Goal: Task Accomplishment & Management: Manage account settings

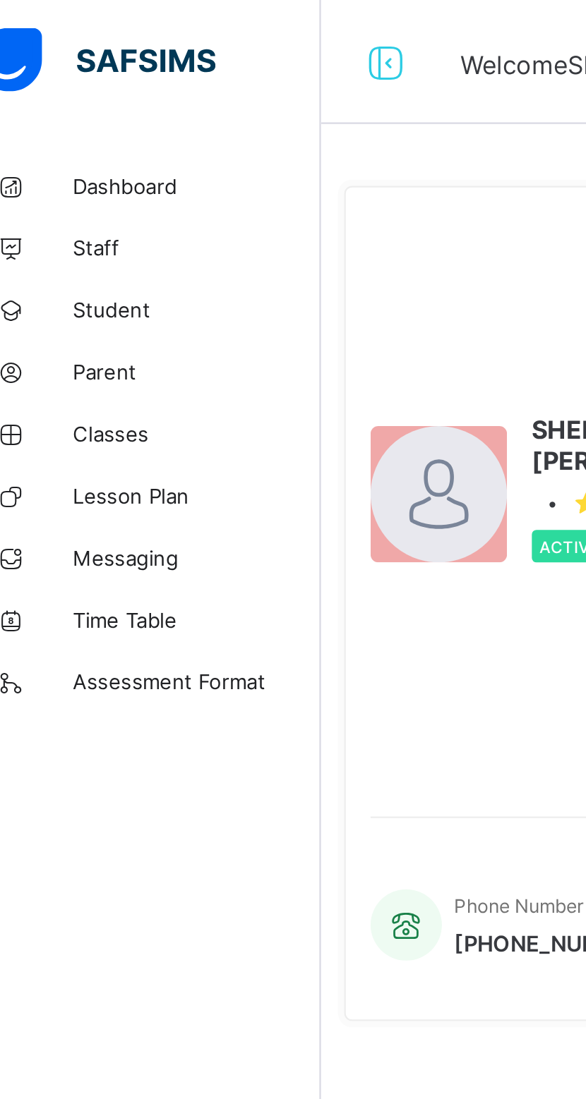
click at [90, 198] on span "Classes" at bounding box center [112, 197] width 113 height 11
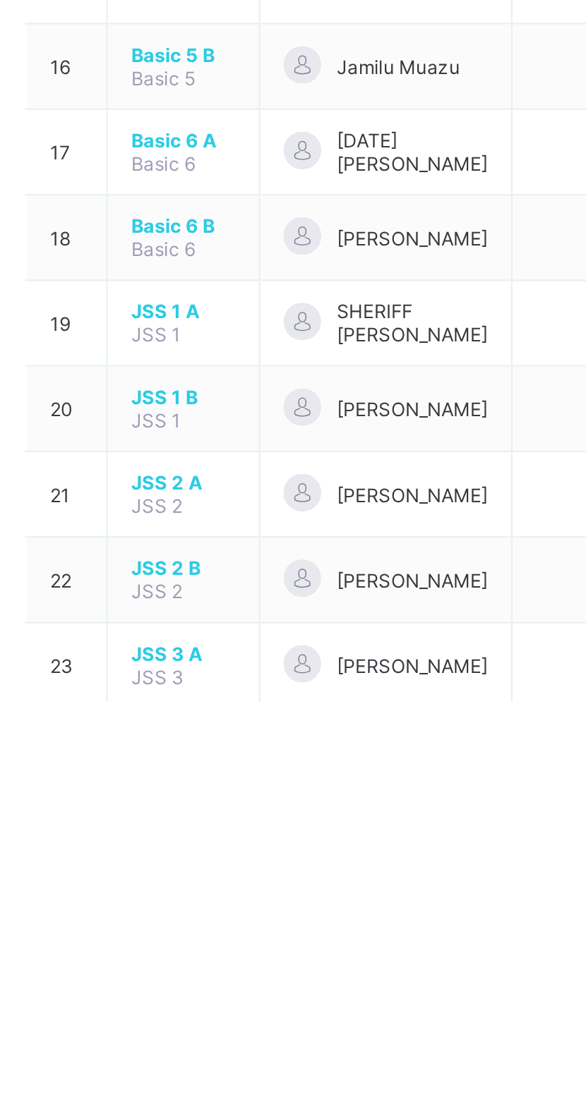
click at [263, 928] on span "JSS 1 A" at bounding box center [266, 922] width 47 height 11
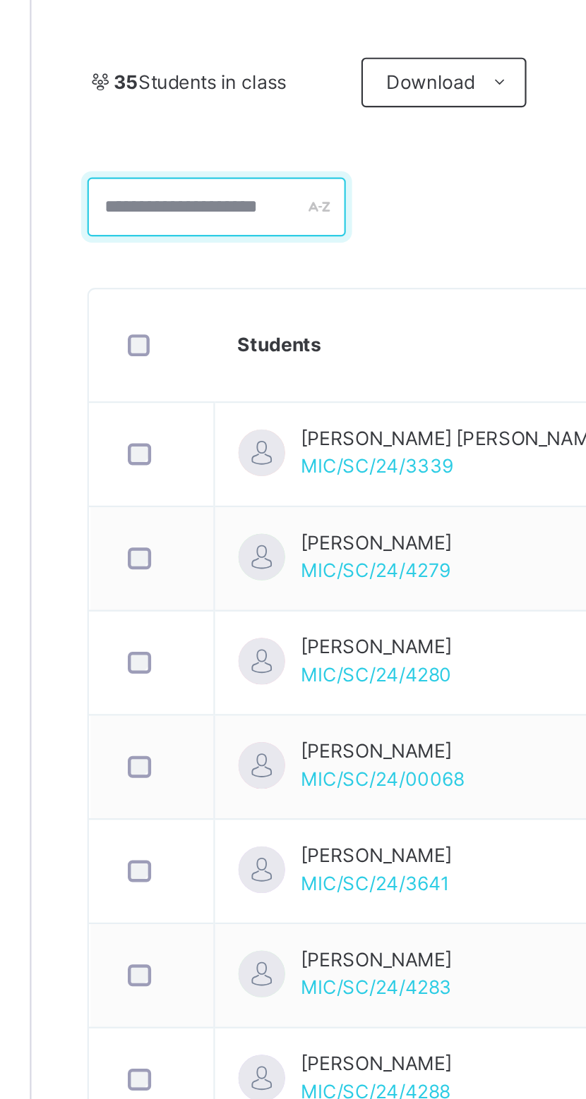
click at [247, 439] on input "text" at bounding box center [253, 444] width 117 height 27
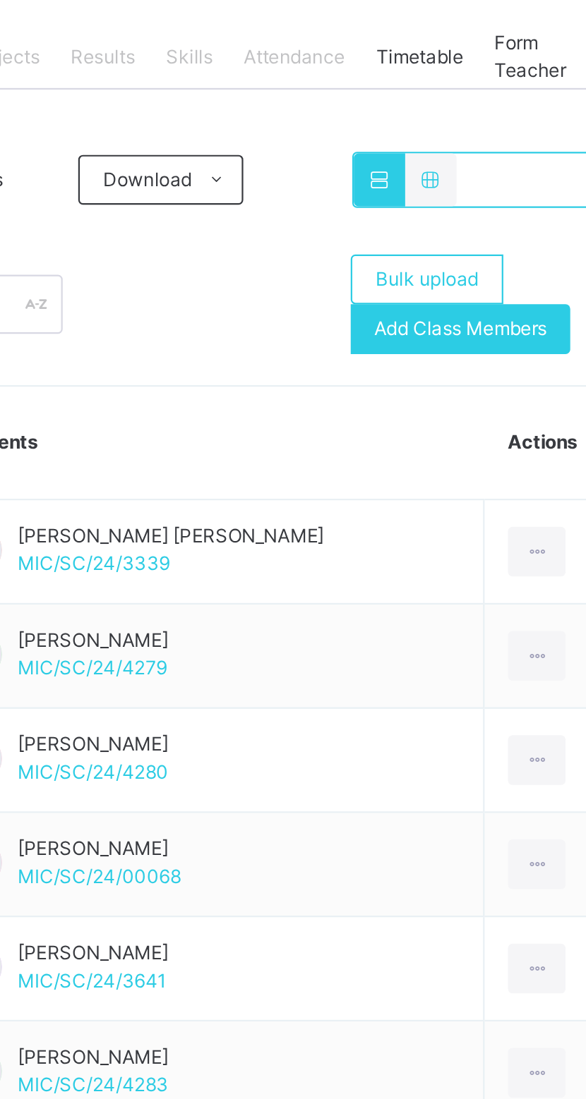
click at [510, 459] on span "Add Class Members" at bounding box center [492, 456] width 78 height 13
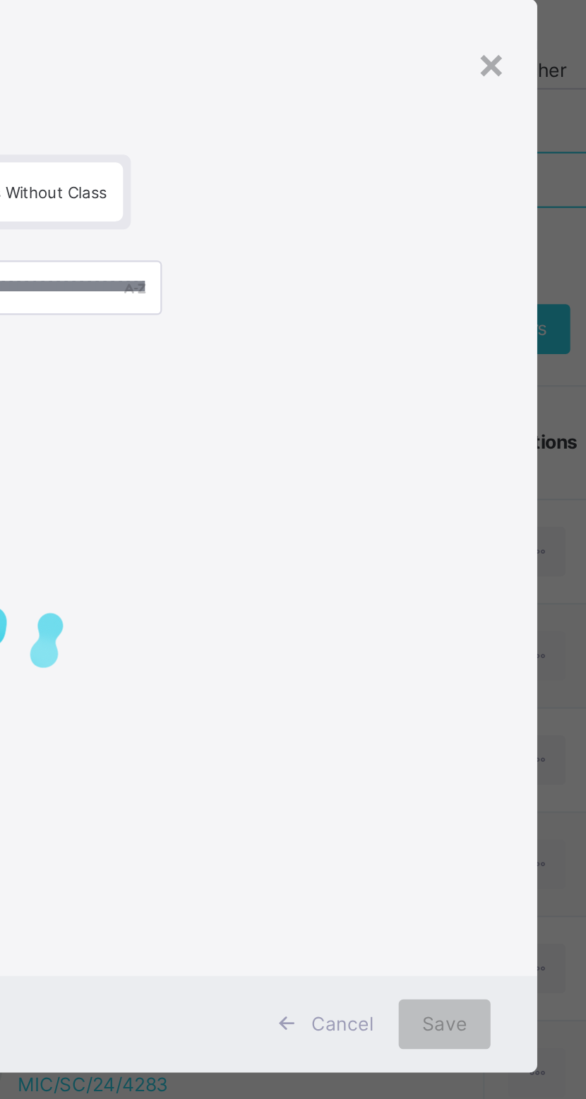
click at [435, 500] on div at bounding box center [293, 577] width 426 height 332
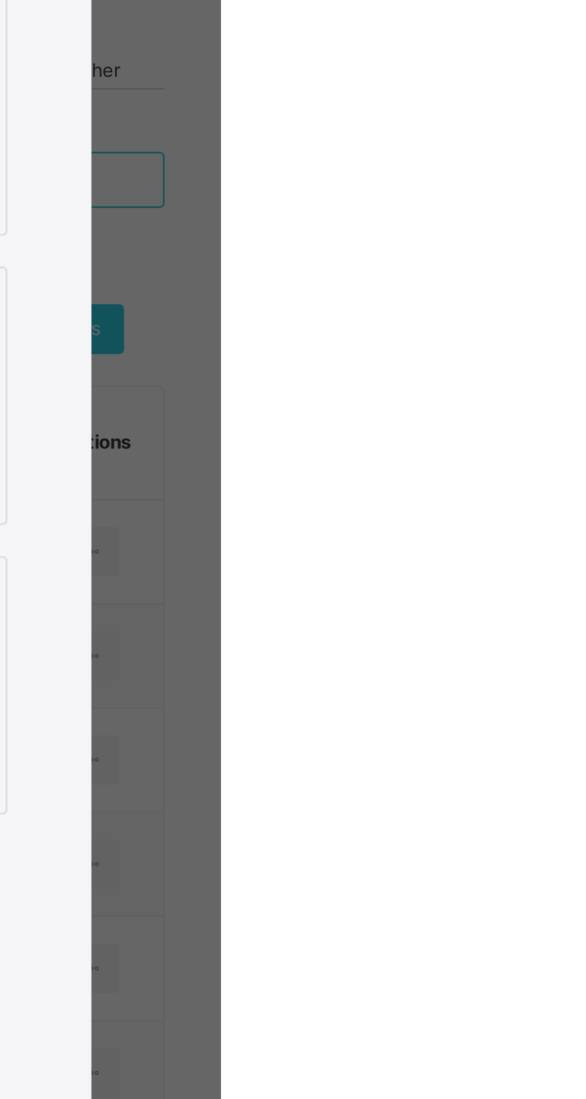
click at [513, 183] on div "×" at bounding box center [506, 168] width 13 height 30
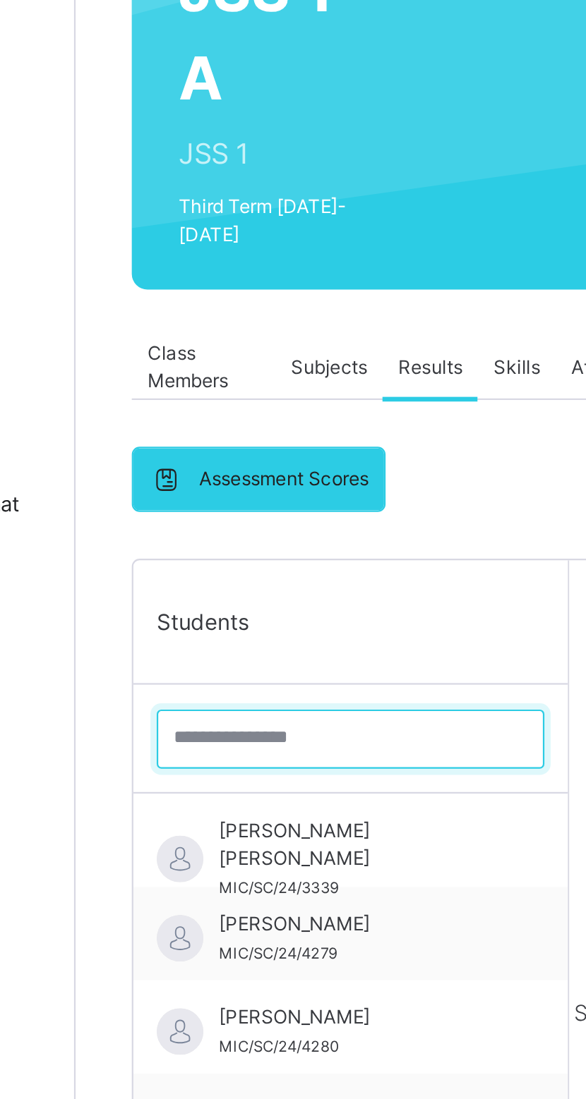
click at [284, 497] on input "search" at bounding box center [294, 501] width 176 height 27
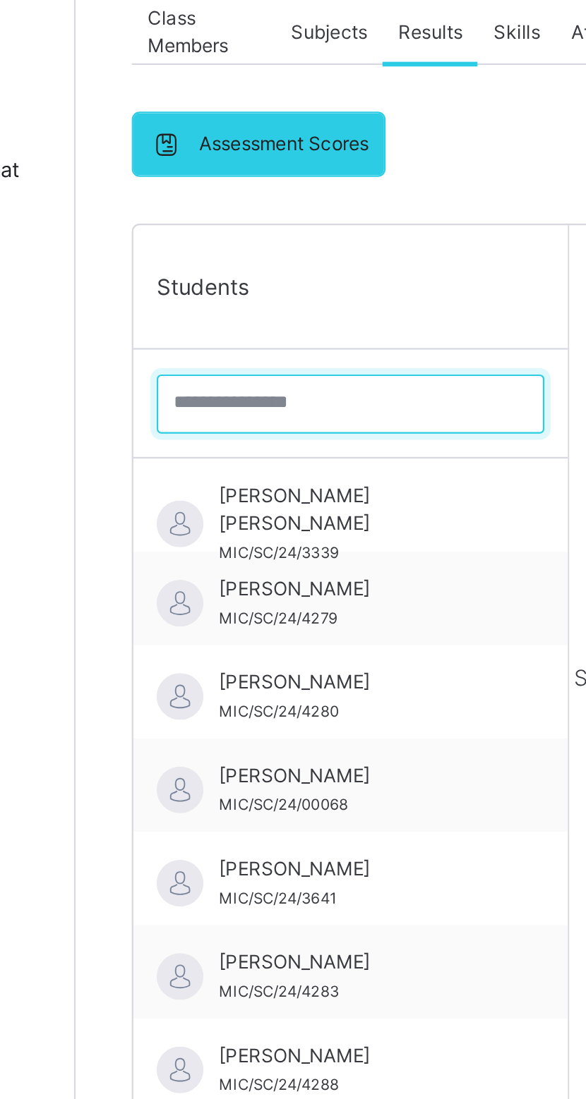
click at [277, 502] on input "search" at bounding box center [294, 501] width 176 height 27
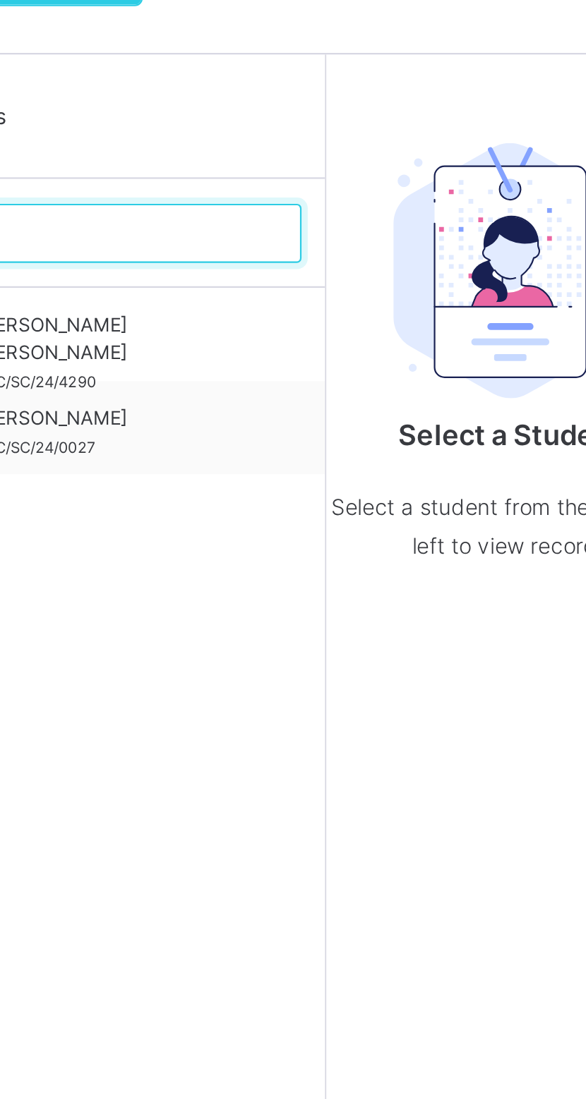
type input "*****"
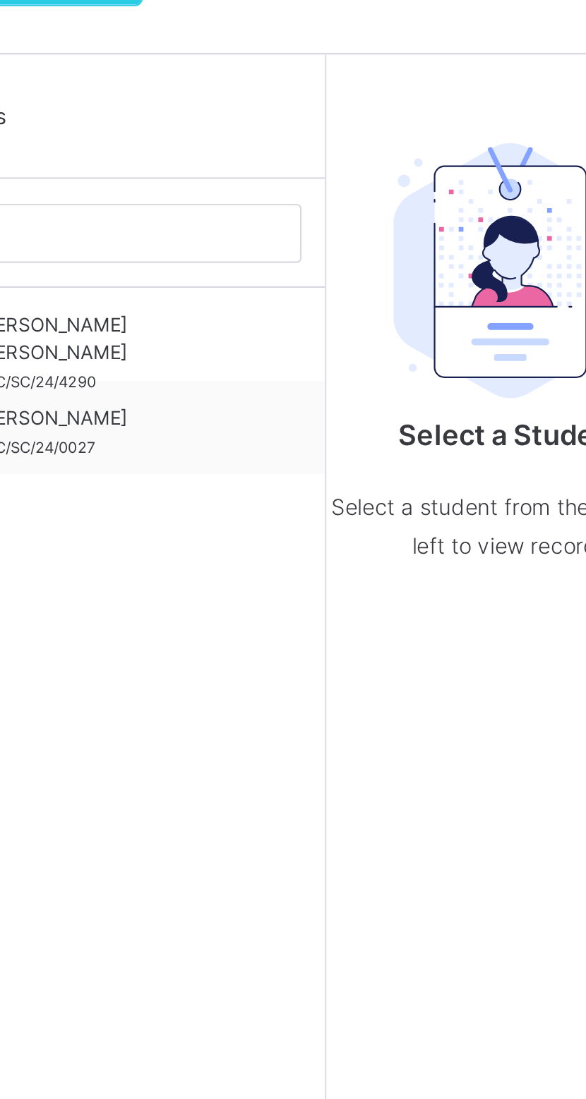
click at [336, 599] on div "Muhammad Bashir Yahaya MIC/SC/24/0027" at bounding box center [297, 591] width 126 height 25
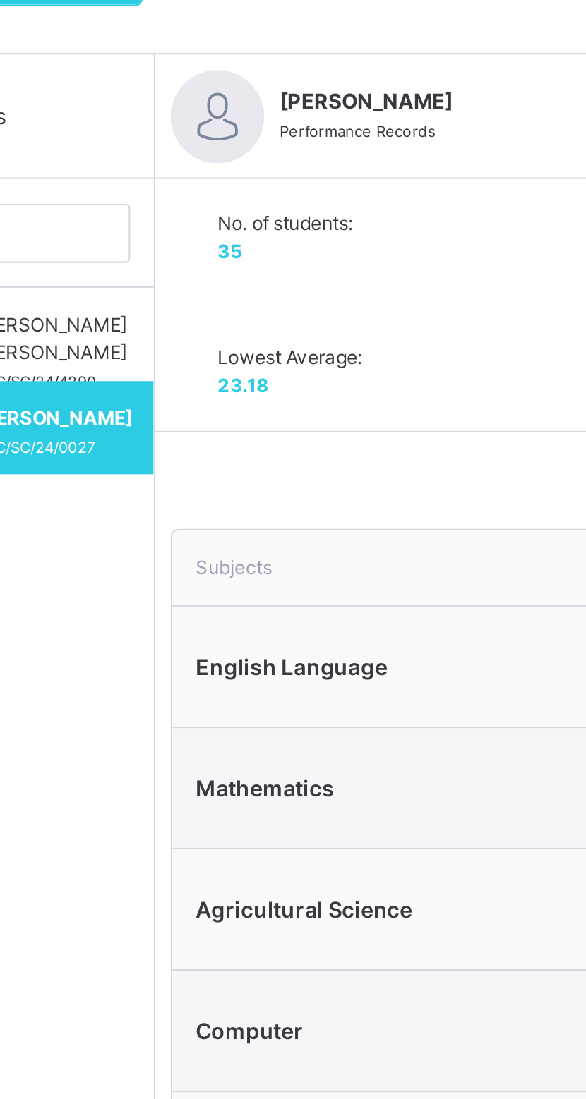
type textarea "**********"
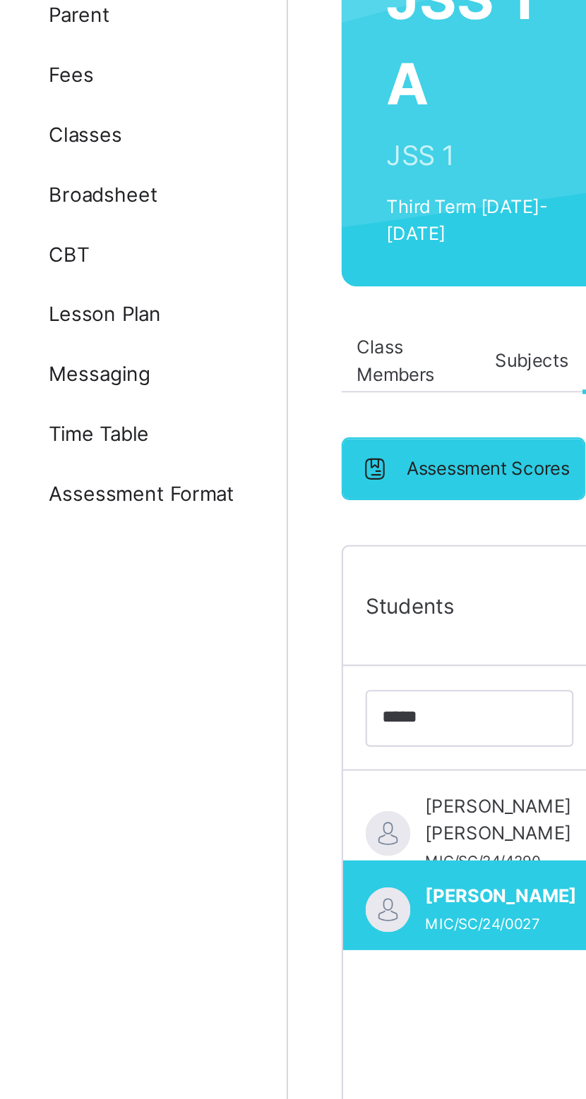
click at [110, 242] on link "Broadsheet" at bounding box center [84, 254] width 169 height 28
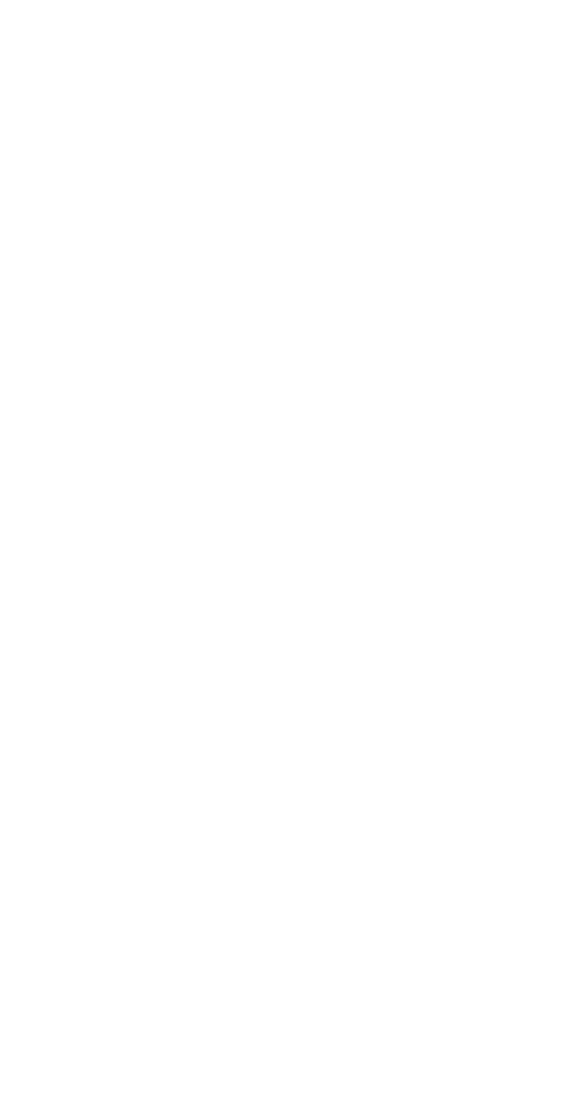
scroll to position [148, 0]
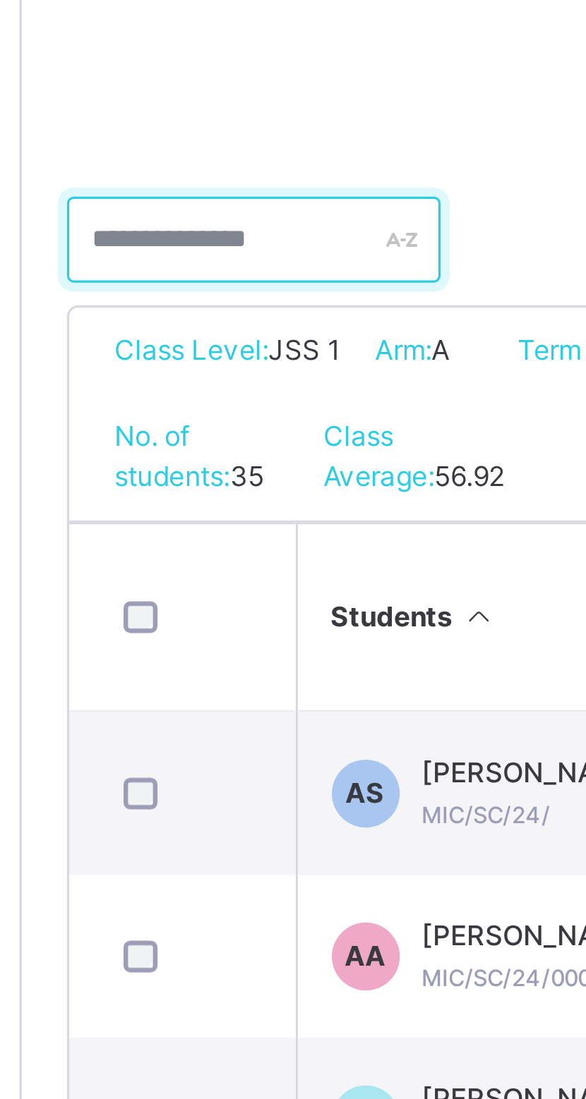
click at [243, 358] on input "text" at bounding box center [241, 359] width 116 height 27
click at [239, 358] on input "text" at bounding box center [241, 359] width 116 height 27
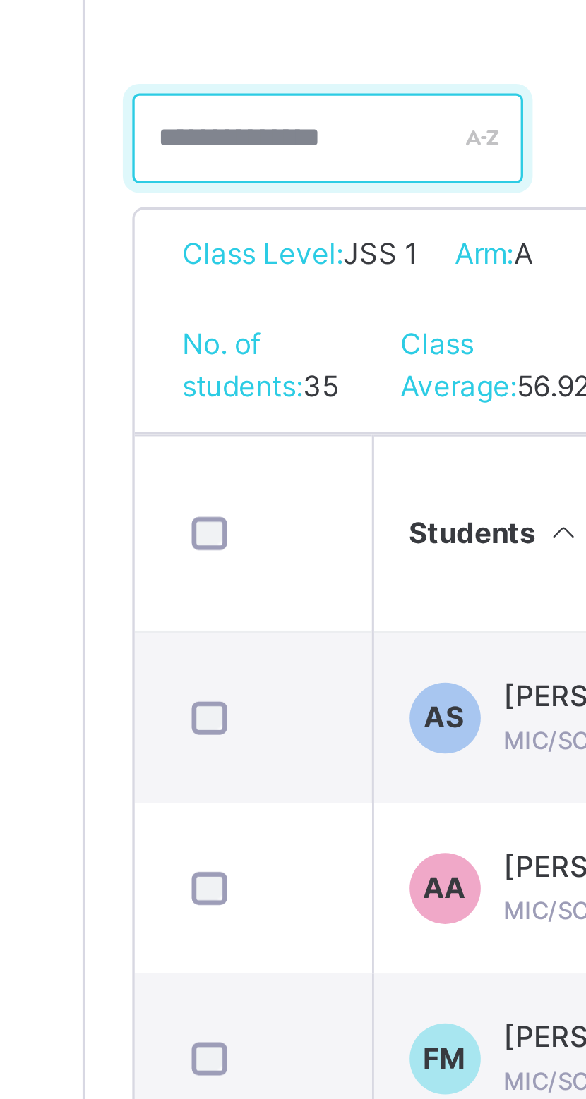
click at [224, 356] on input "text" at bounding box center [241, 359] width 116 height 27
click at [217, 357] on input "text" at bounding box center [241, 359] width 116 height 27
click at [229, 359] on input "text" at bounding box center [241, 359] width 116 height 27
click at [235, 360] on input "text" at bounding box center [241, 359] width 116 height 27
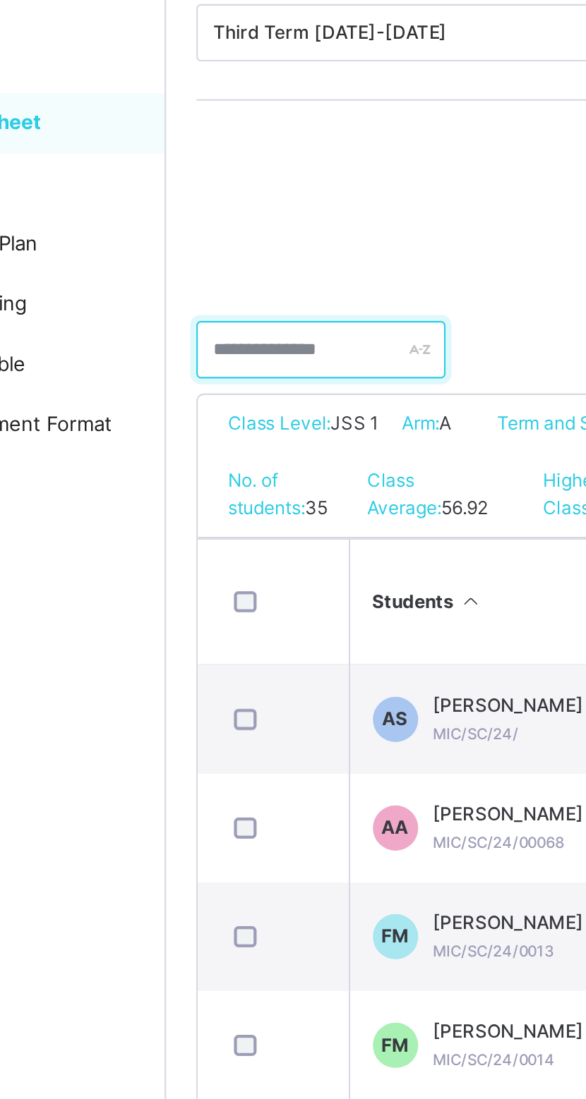
click at [231, 358] on input "text" at bounding box center [241, 359] width 116 height 27
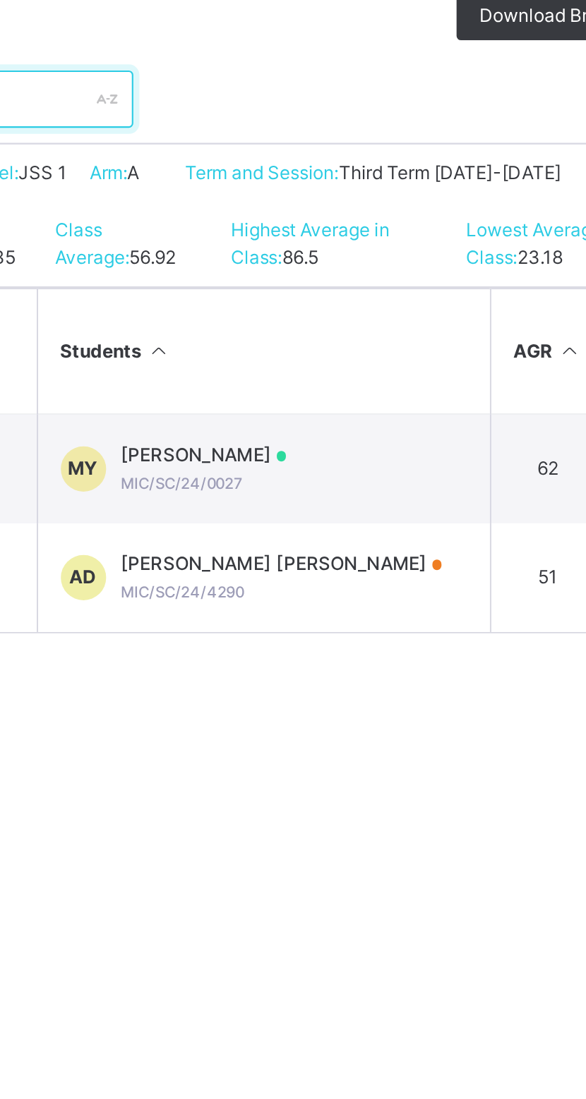
type input "******"
click at [372, 532] on span "Muhammad Bashir Yahaya" at bounding box center [333, 526] width 78 height 13
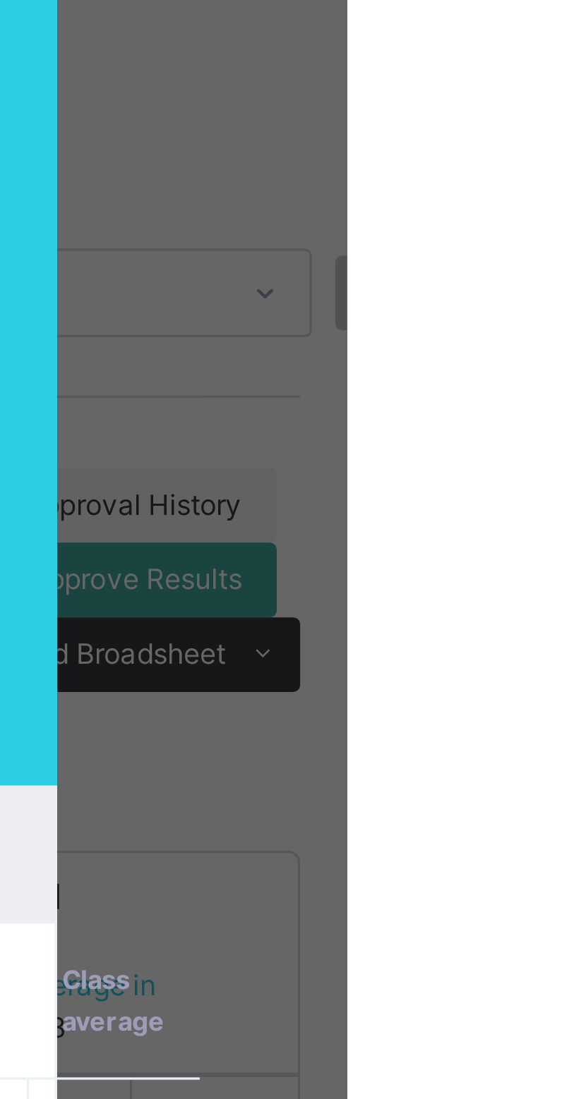
type input "*******"
click at [498, 120] on div "MY MIC/SC/24/0027 Muhammad Bashir Yahaya JSS 1 A Approved 0 results available f…" at bounding box center [293, 77] width 410 height 85
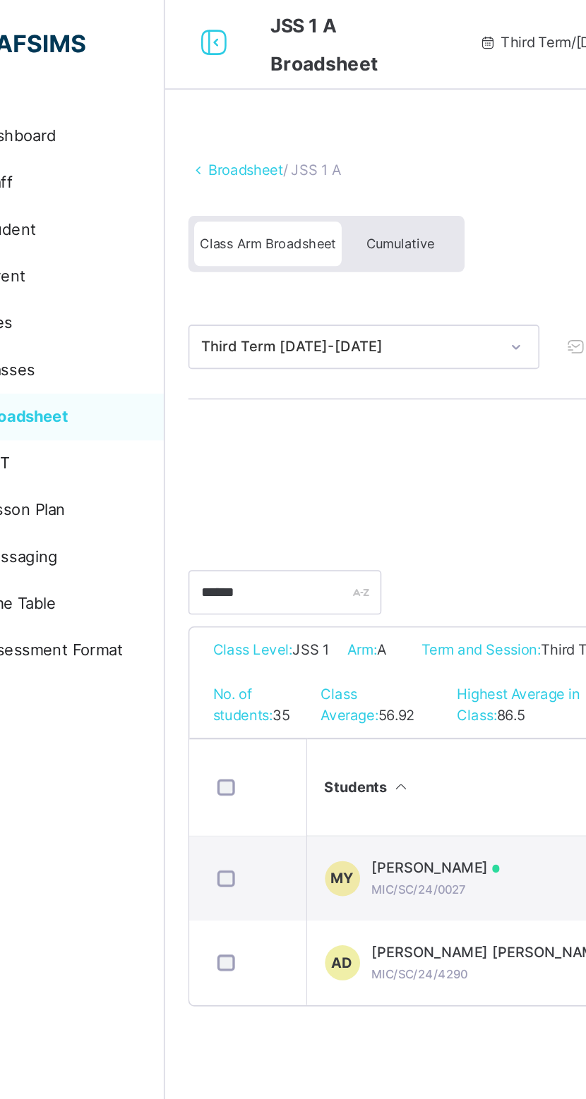
click at [322, 151] on span "Cumulative" at bounding box center [311, 150] width 41 height 10
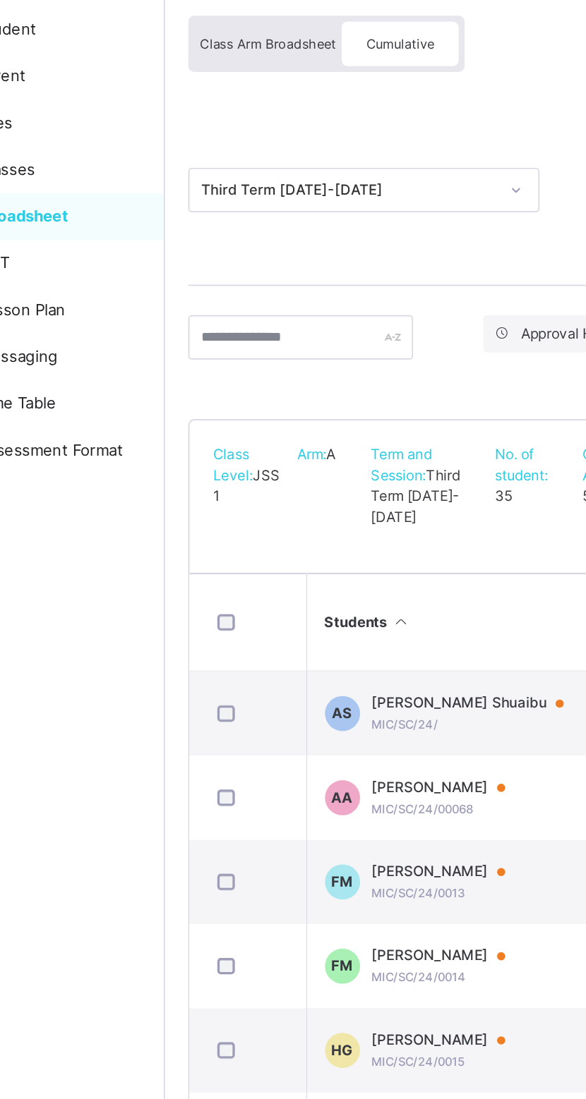
click at [359, 201] on div "Third Term 2024-2025 Send Report Link END OF SESSION Bulk Download Cumulative R…" at bounding box center [377, 237] width 388 height 79
click at [266, 330] on input "text" at bounding box center [250, 326] width 135 height 27
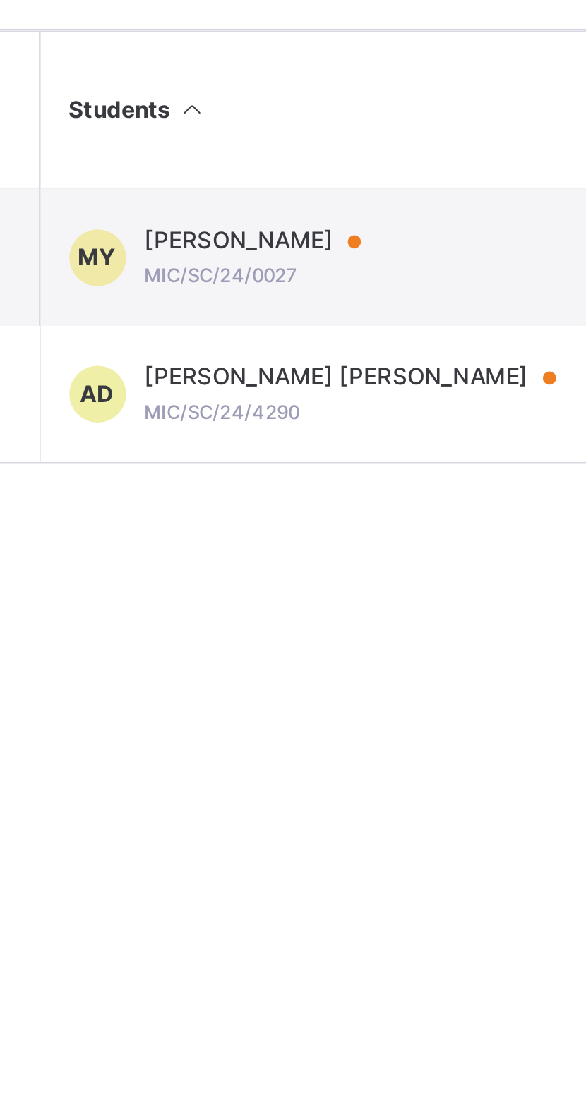
type input "******"
click at [388, 554] on span "Muhammad Bashir Yahaya" at bounding box center [341, 547] width 94 height 13
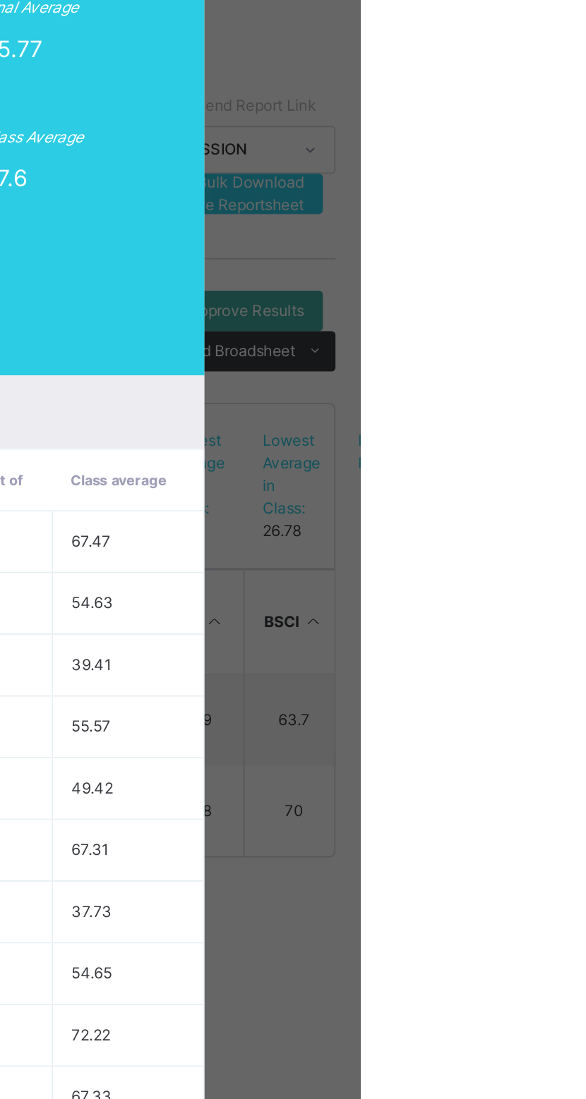
click at [548, 90] on span "View Reportsheet" at bounding box center [516, 77] width 62 height 25
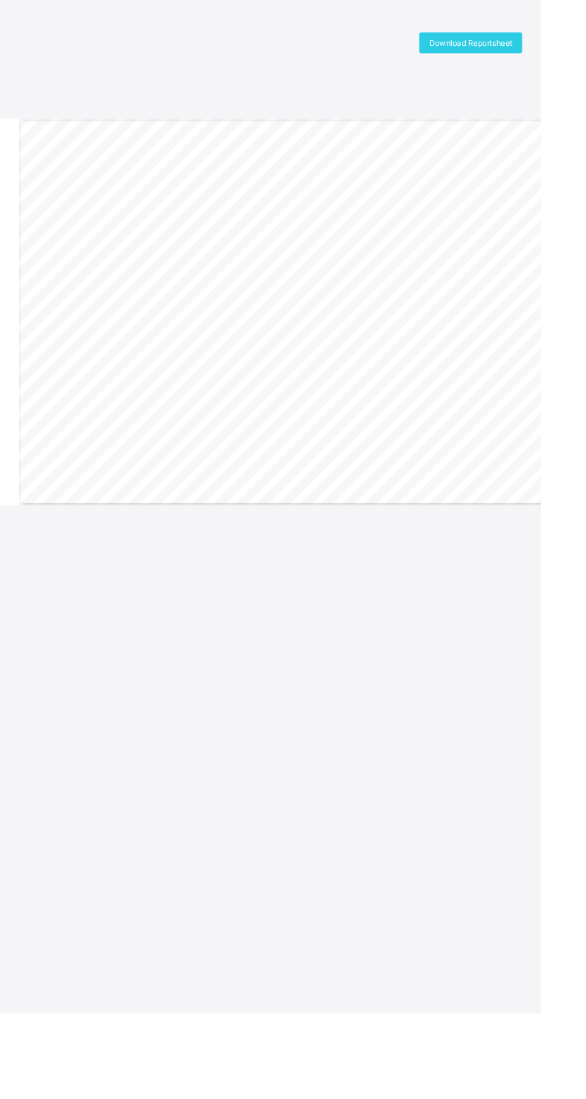
click at [510, 46] on span "Download Reportsheet" at bounding box center [510, 47] width 90 height 11
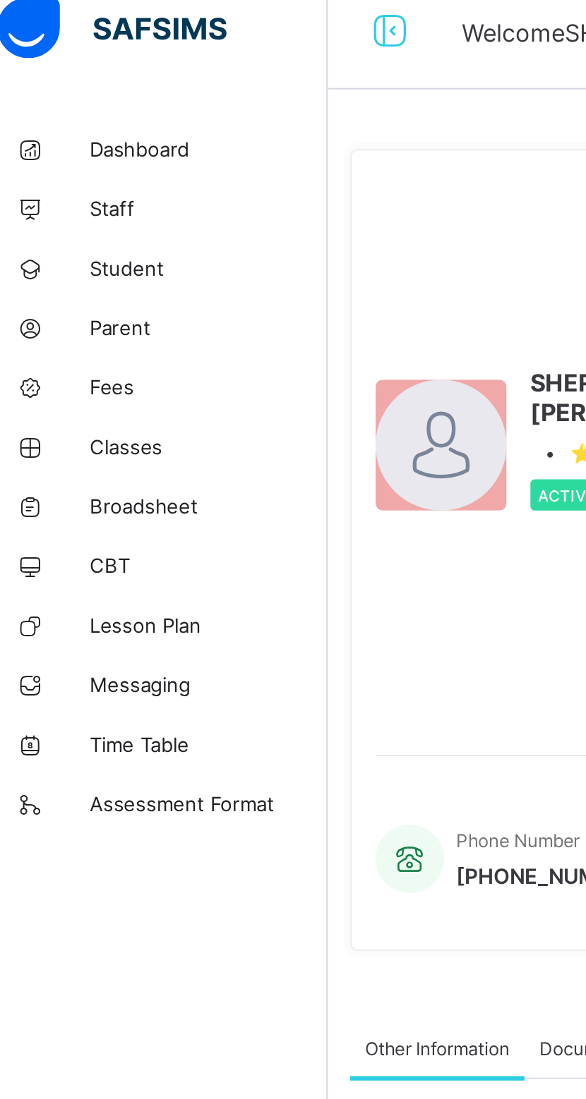
click at [85, 171] on span "Parent" at bounding box center [112, 169] width 113 height 11
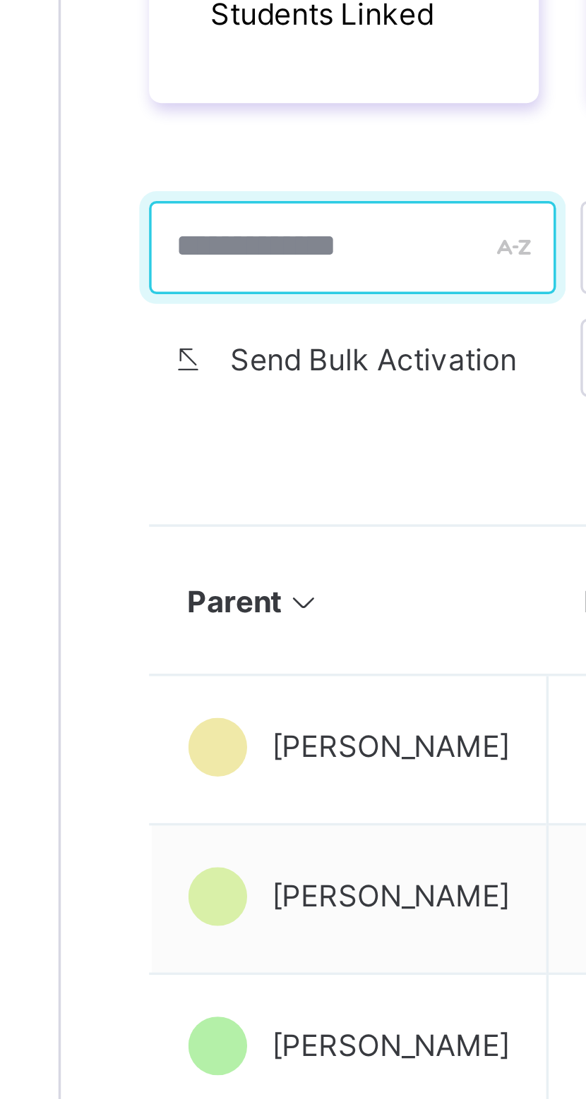
click at [241, 436] on input "text" at bounding box center [253, 443] width 117 height 27
click at [243, 444] on input "text" at bounding box center [253, 443] width 117 height 27
click at [235, 442] on input "text" at bounding box center [253, 443] width 117 height 27
click at [239, 441] on input "text" at bounding box center [253, 443] width 117 height 27
click at [221, 439] on input "text" at bounding box center [253, 443] width 117 height 27
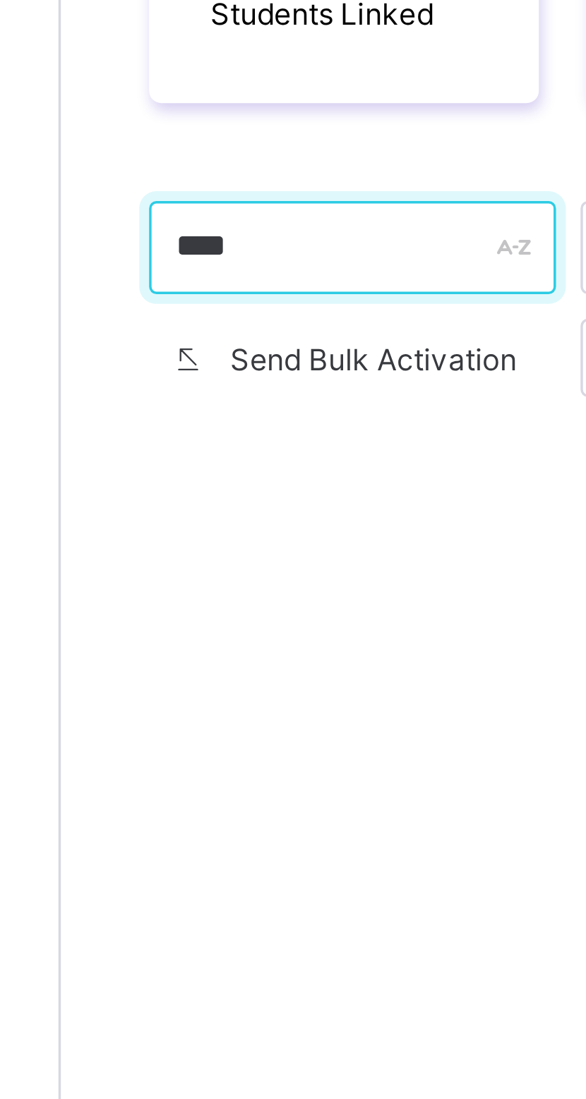
type input "****"
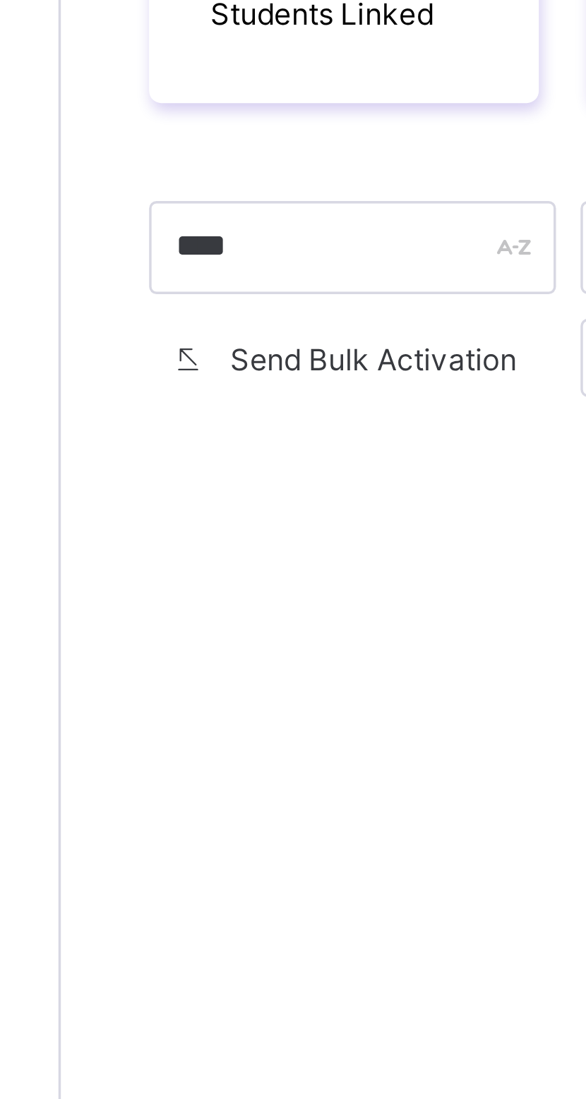
click at [285, 654] on div at bounding box center [378, 655] width 366 height 56
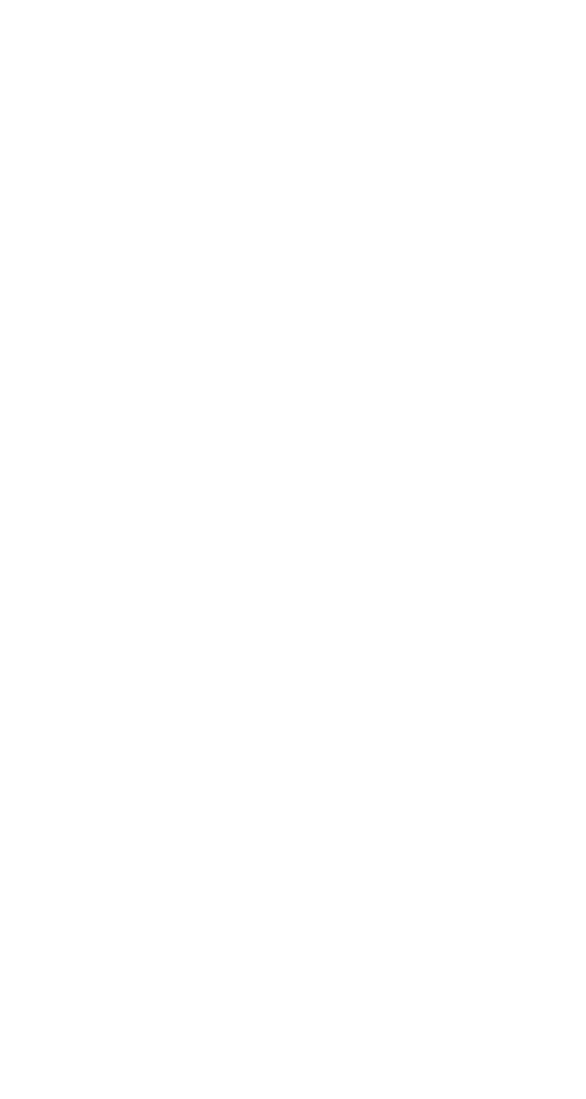
click at [0, 0] on ul "Edit Parent View Profile Reset Password Resend Activation Link Change Email Lin…" at bounding box center [0, 0] width 0 height 0
click at [0, 0] on div "Reset Password" at bounding box center [0, 0] width 0 height 0
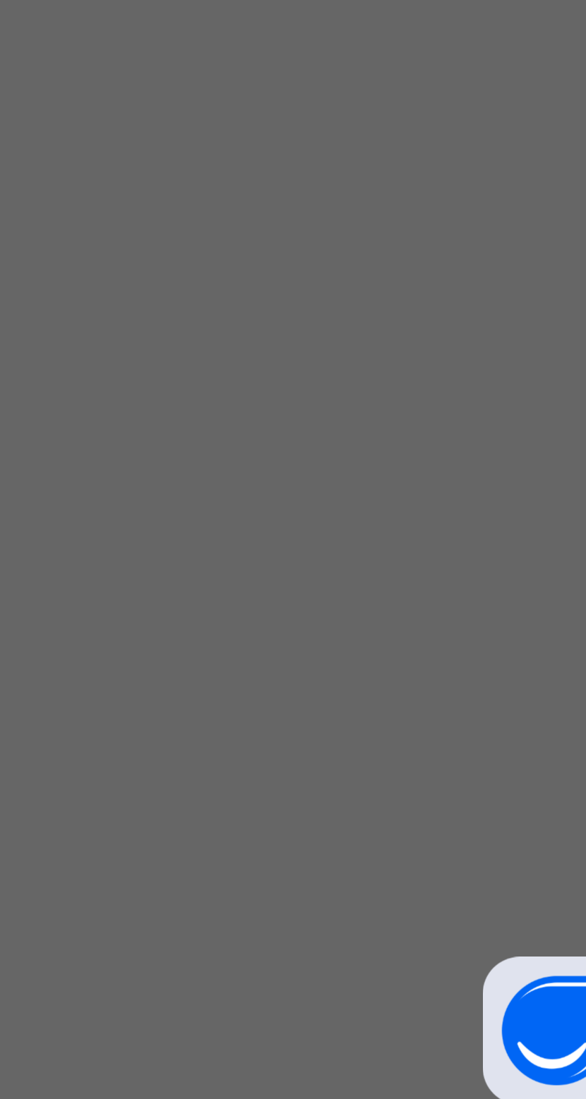
click at [385, 627] on span "Next" at bounding box center [376, 622] width 18 height 11
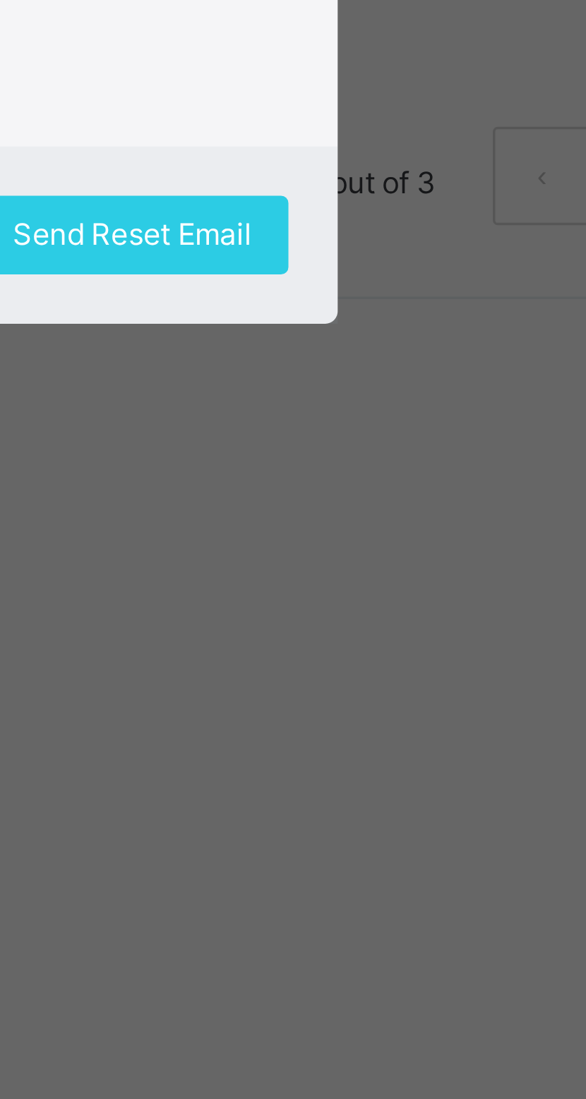
click at [227, 457] on icon at bounding box center [218, 448] width 17 height 17
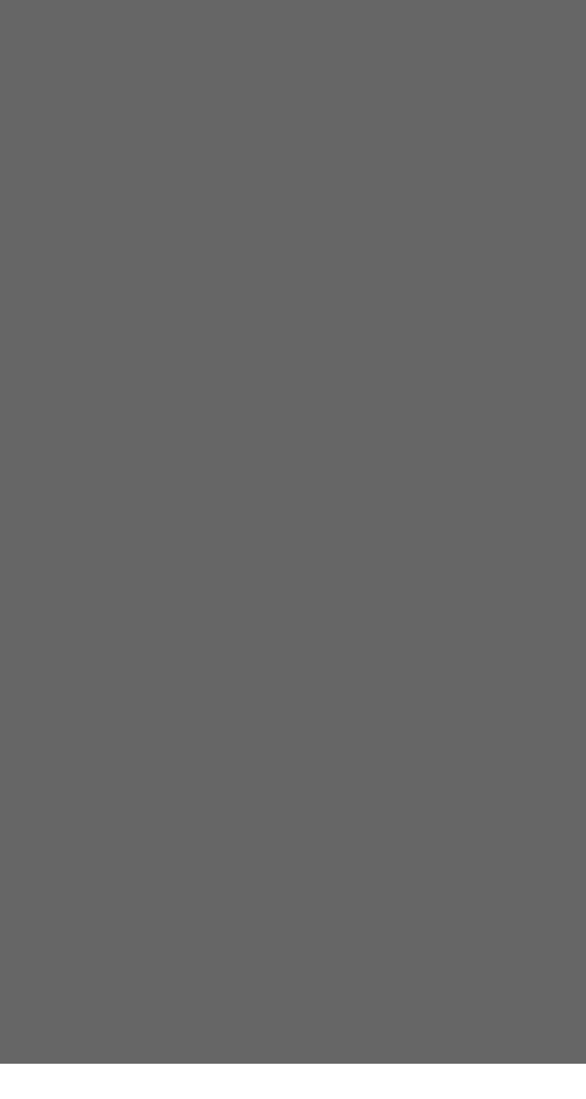
click at [389, 656] on input "text" at bounding box center [296, 642] width 185 height 27
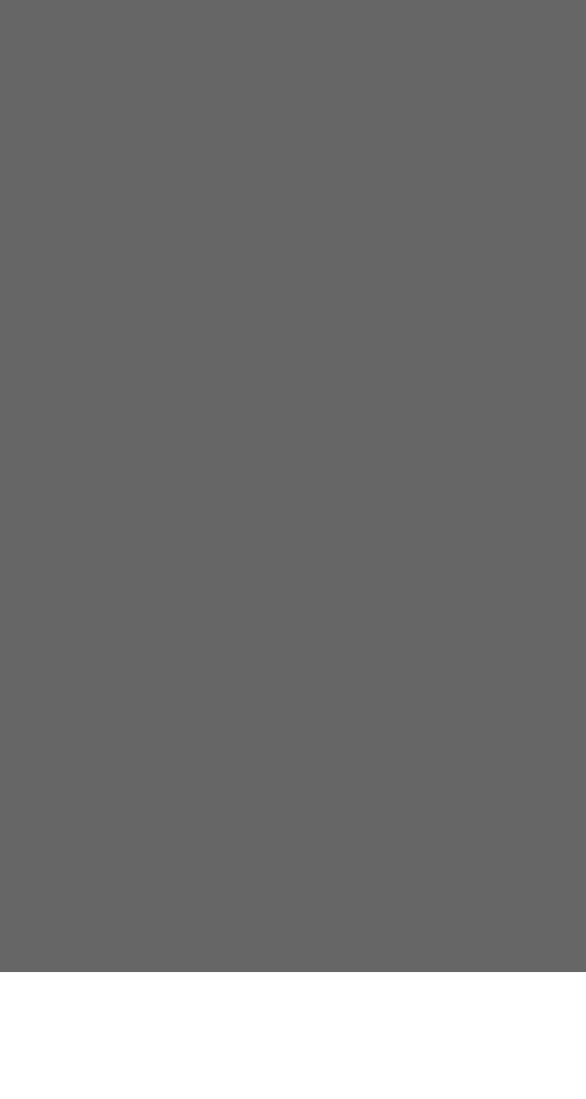
click at [389, 656] on input "*********" at bounding box center [296, 642] width 185 height 27
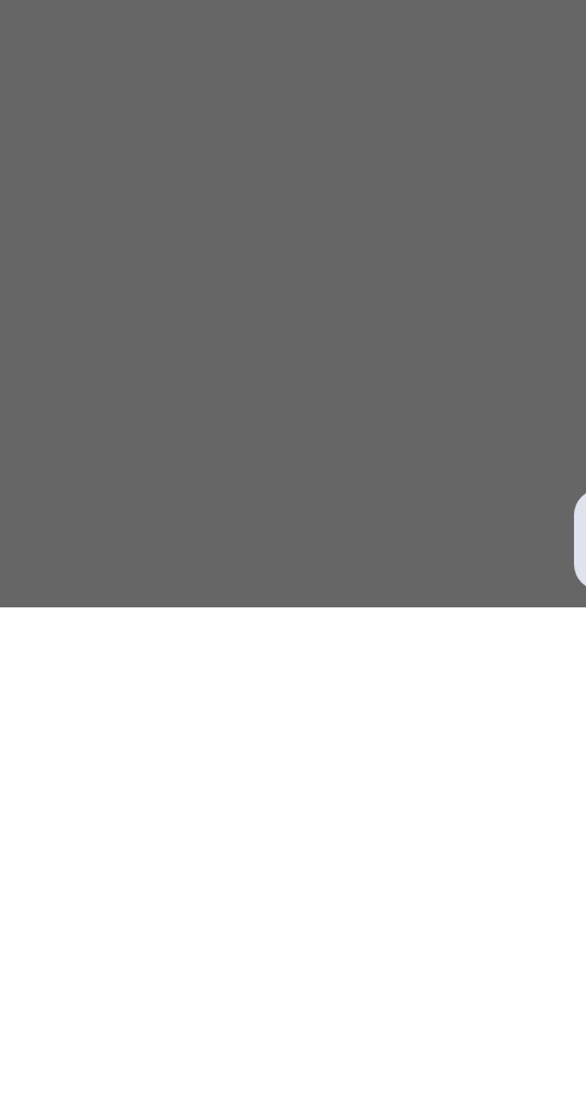
type input "*********"
click at [385, 747] on span "Reset Password" at bounding box center [354, 742] width 64 height 11
